Goal: Transaction & Acquisition: Purchase product/service

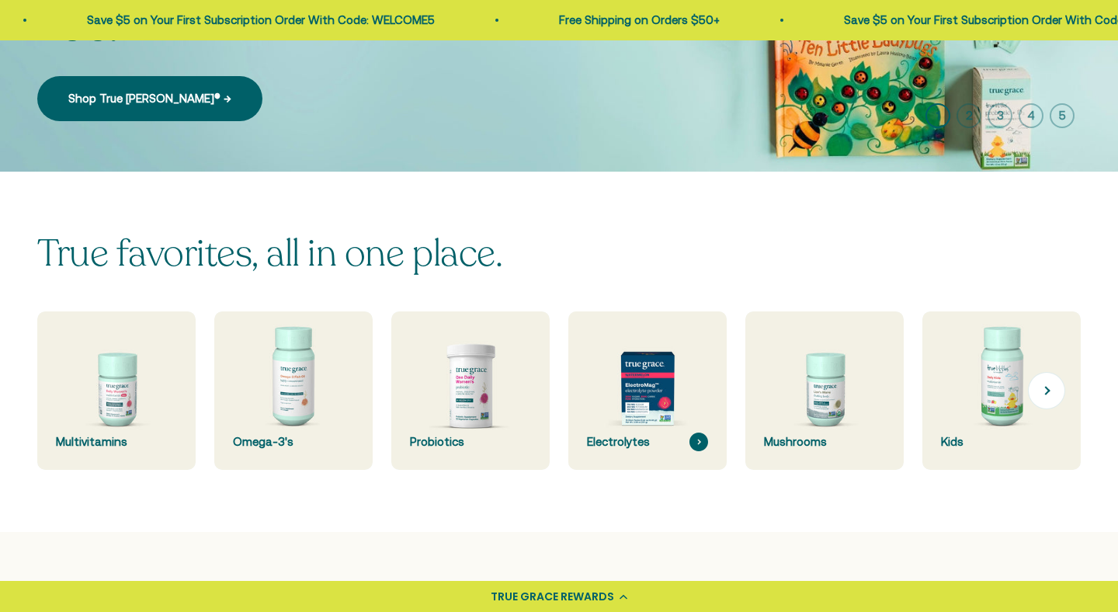
click at [649, 401] on img at bounding box center [648, 391] width 168 height 168
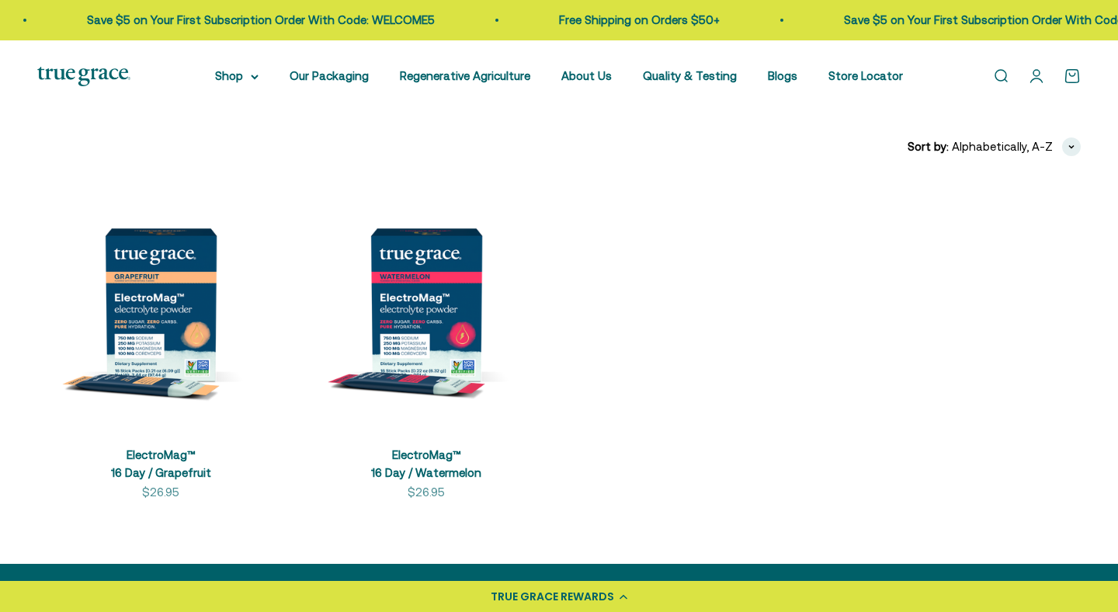
scroll to position [353, 0]
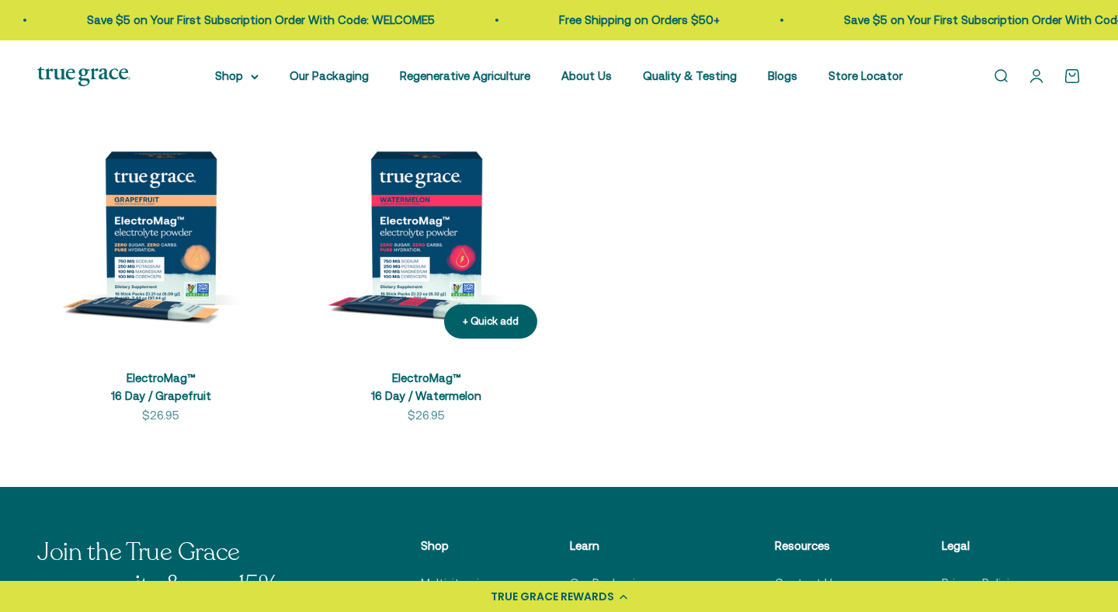
click at [410, 212] on img at bounding box center [426, 227] width 247 height 247
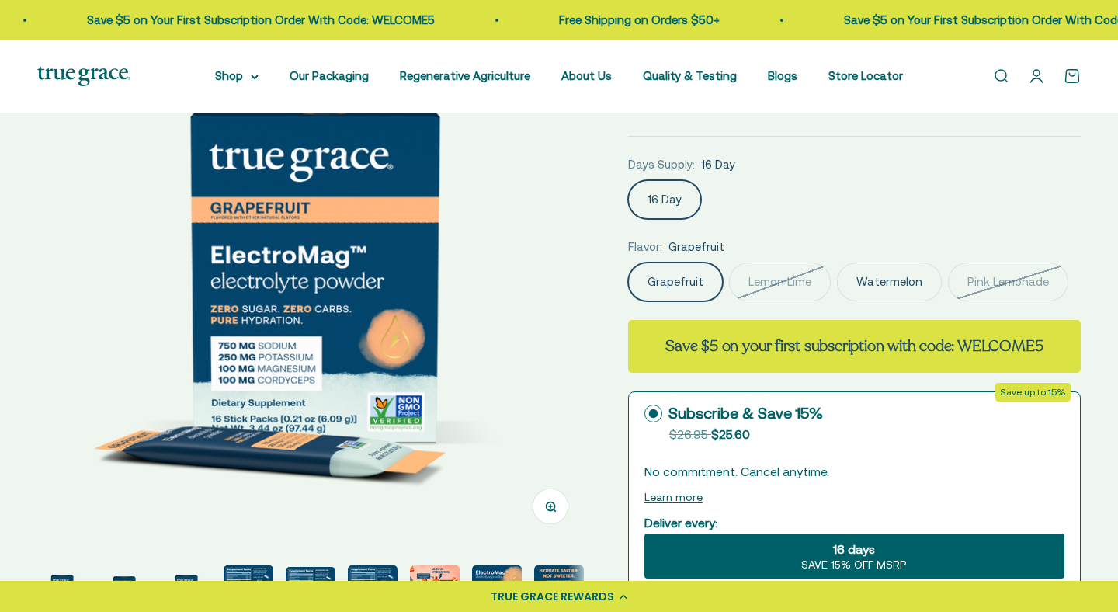
scroll to position [322, 0]
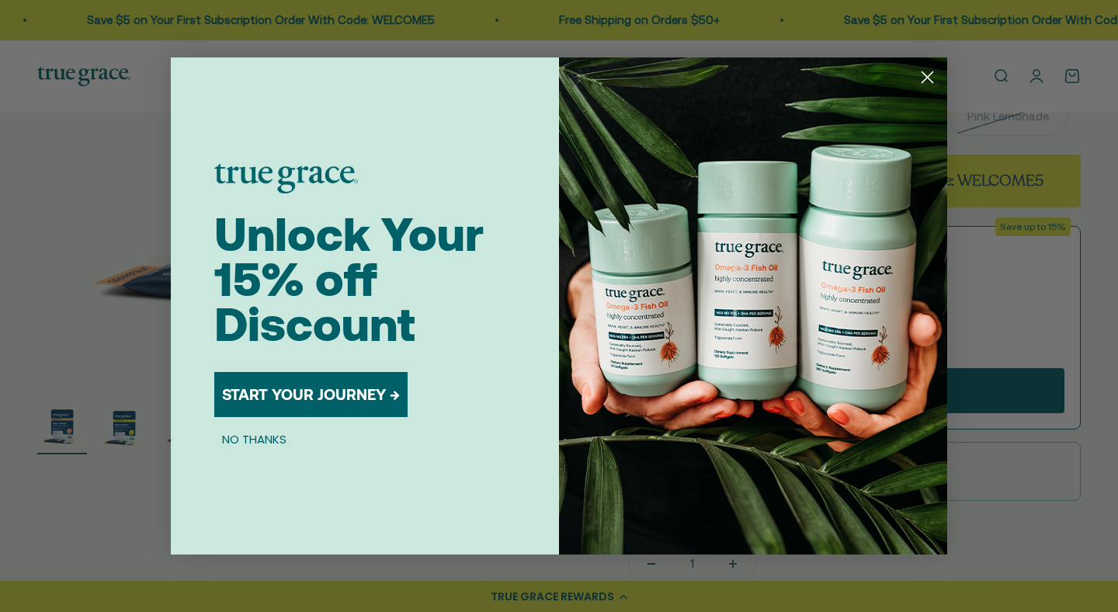
click at [926, 83] on circle "Close dialog" at bounding box center [928, 77] width 26 height 26
